Goal: Download file/media

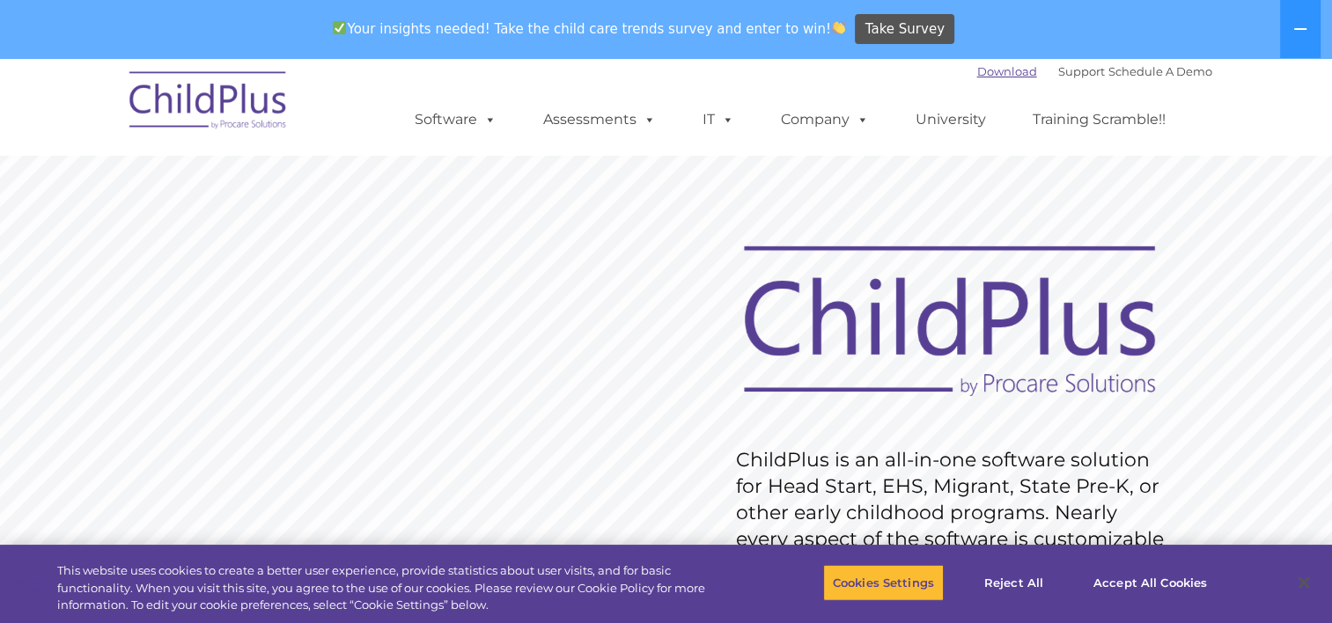
click at [988, 67] on link "Download" at bounding box center [1007, 71] width 60 height 14
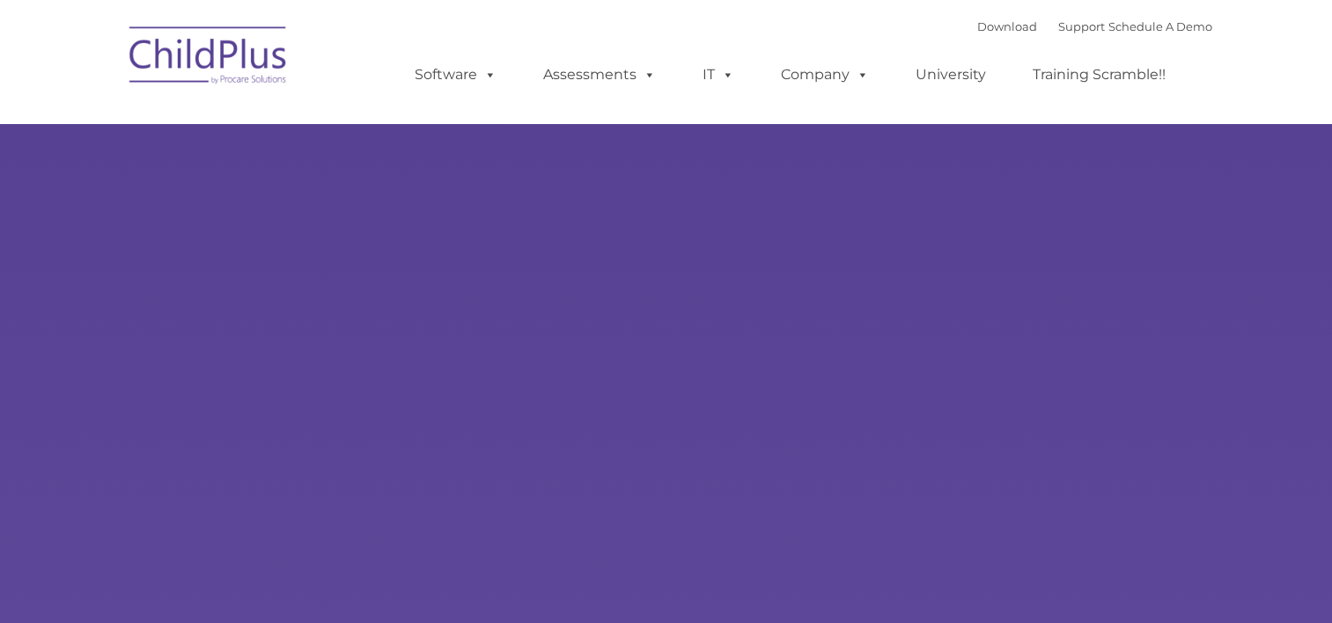
type input ""
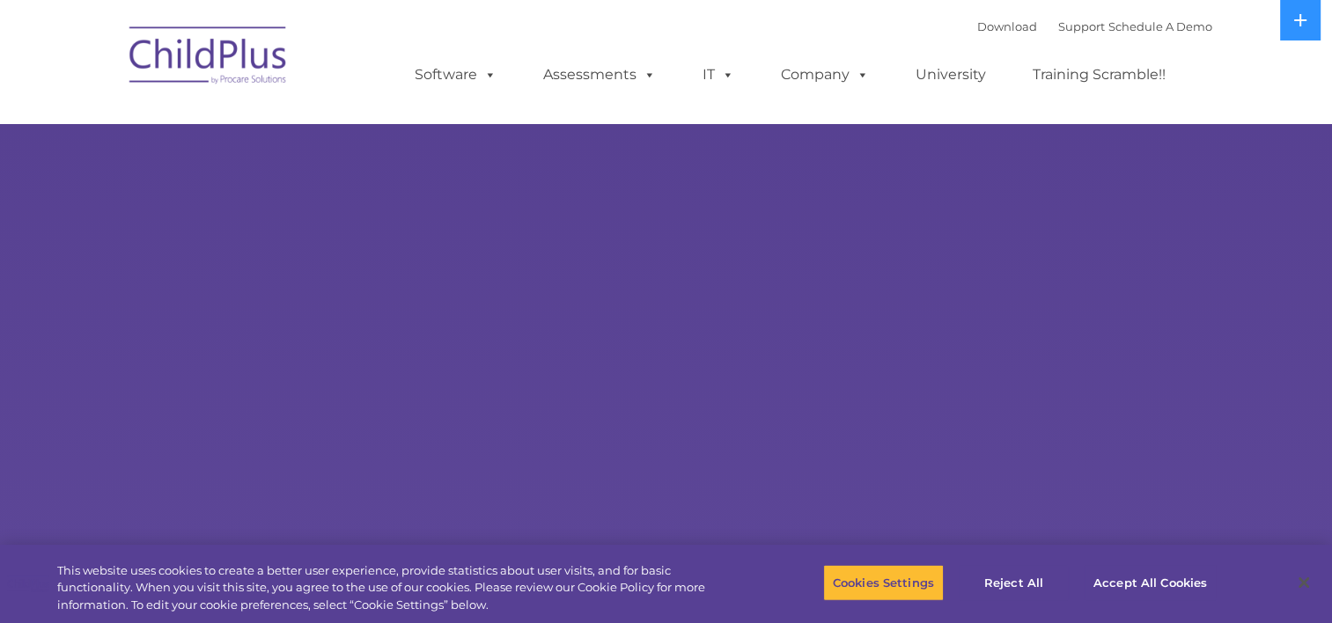
select select "MEDIUM"
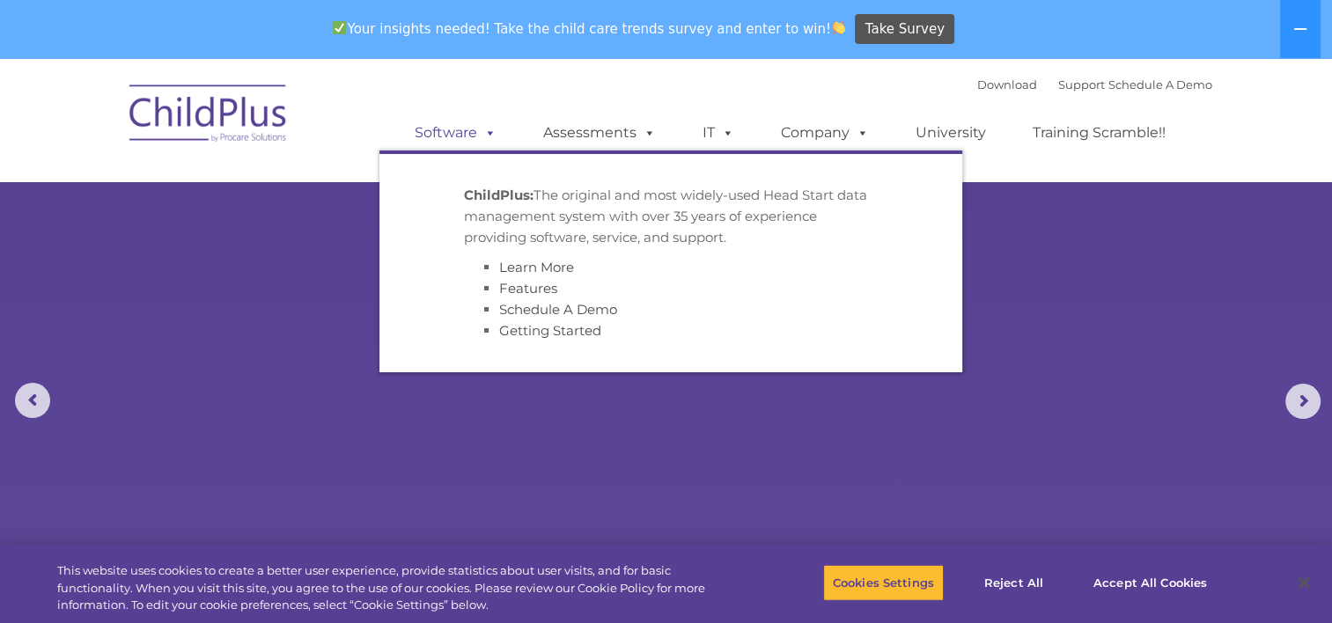
click at [426, 138] on link "Software" at bounding box center [455, 132] width 117 height 35
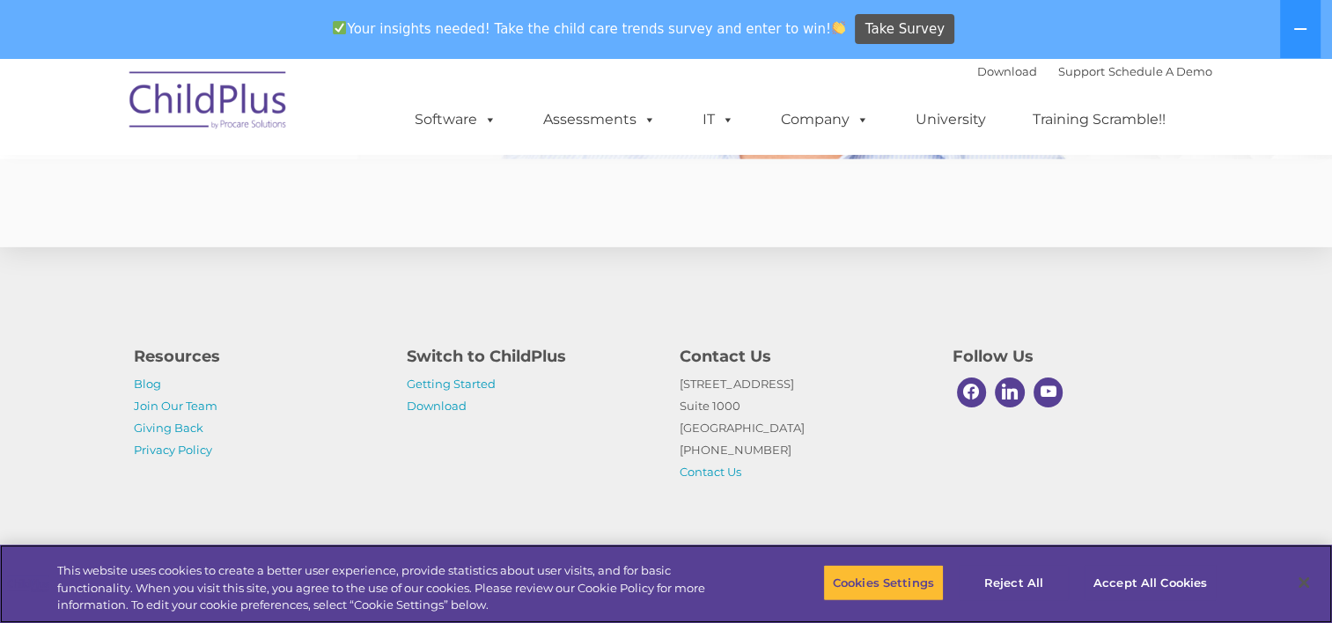
scroll to position [4376, 0]
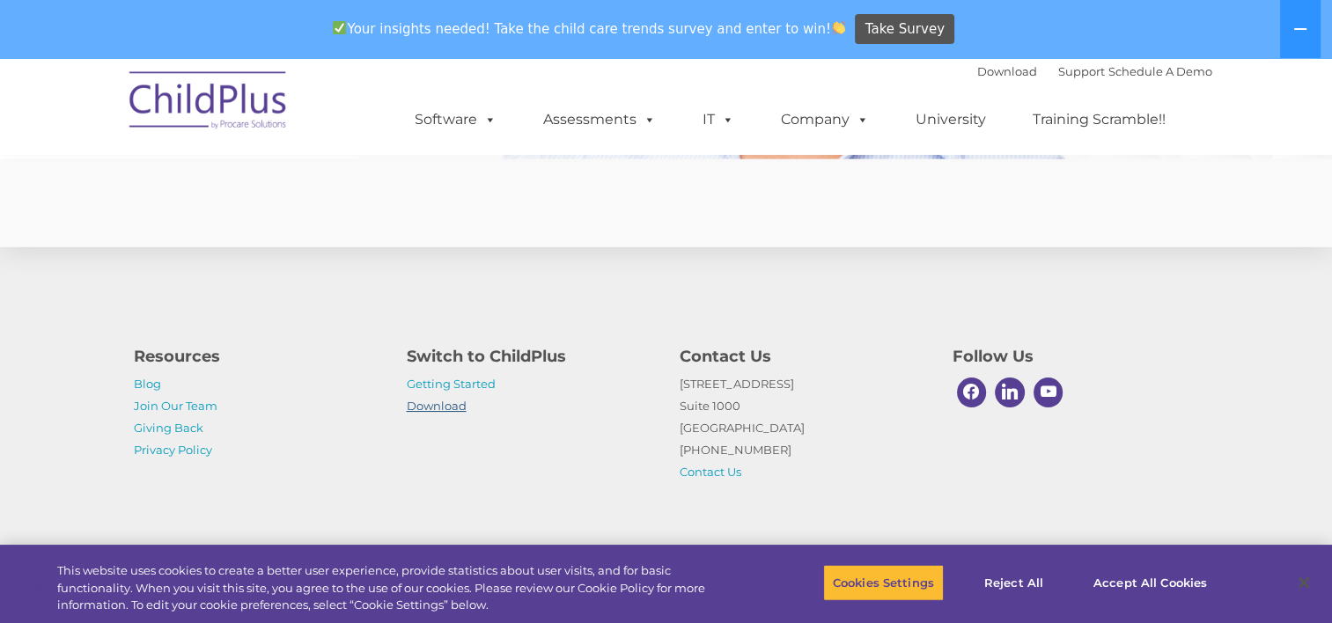
click at [433, 408] on link "Download" at bounding box center [437, 406] width 60 height 14
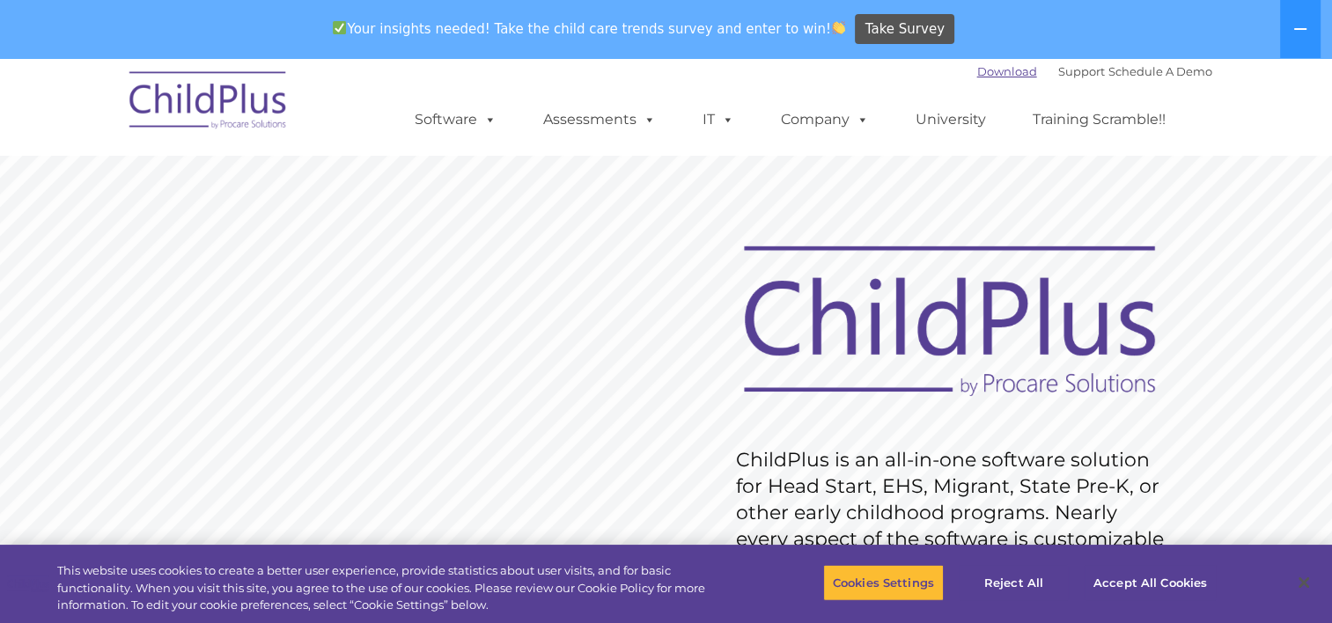
click at [989, 67] on link "Download" at bounding box center [1007, 71] width 60 height 14
